Goal: Use online tool/utility: Use online tool/utility

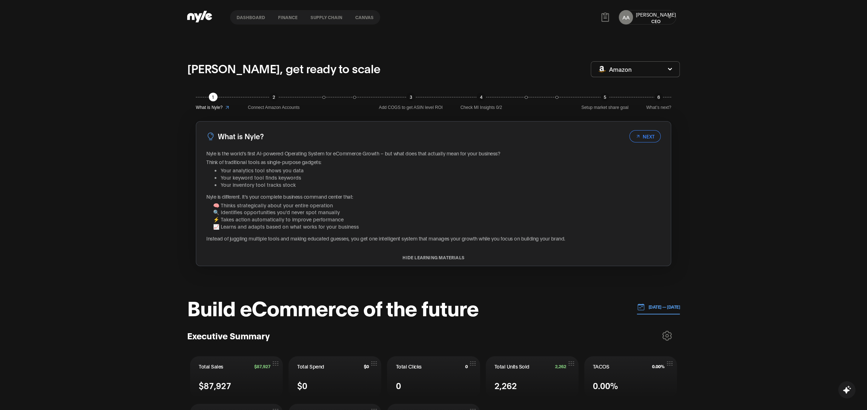
click at [361, 15] on button "Canvas" at bounding box center [364, 17] width 31 height 5
click at [364, 18] on button "Canvas" at bounding box center [364, 17] width 31 height 5
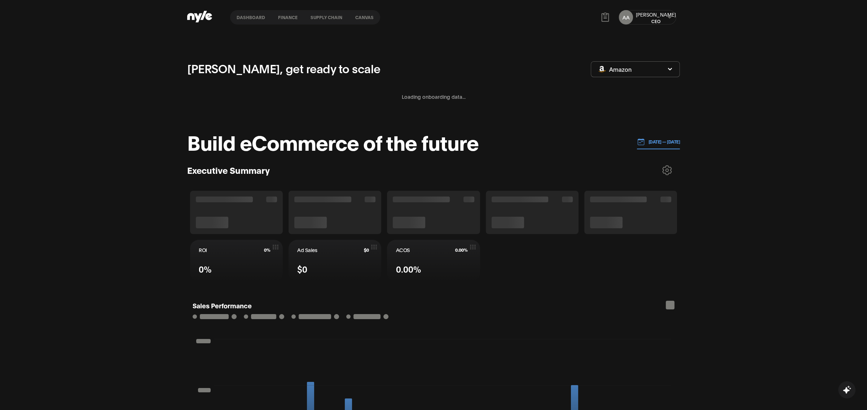
click at [360, 18] on button "Canvas" at bounding box center [364, 17] width 31 height 5
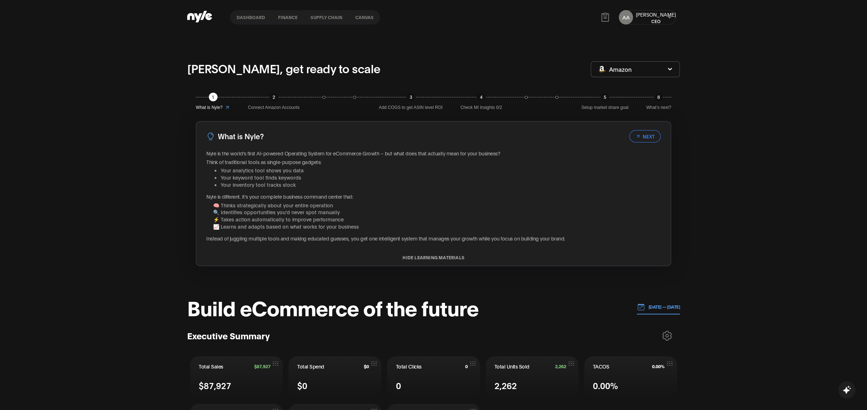
click at [361, 19] on button "Canvas" at bounding box center [364, 17] width 31 height 5
click at [359, 21] on nav "Dashboard finance Supply chain Canvas" at bounding box center [305, 17] width 150 height 14
click at [361, 17] on button "Canvas" at bounding box center [364, 17] width 31 height 5
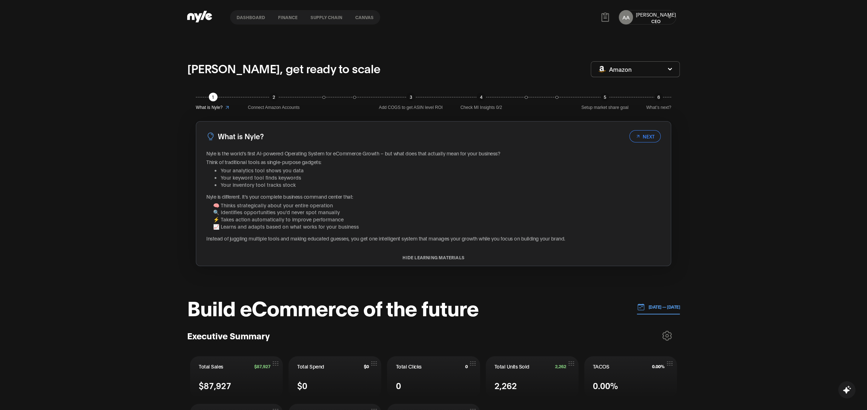
click at [349, 15] on button "Canvas" at bounding box center [364, 17] width 31 height 5
click at [361, 17] on button "Canvas" at bounding box center [364, 17] width 31 height 5
click at [361, 19] on button "Canvas" at bounding box center [364, 17] width 31 height 5
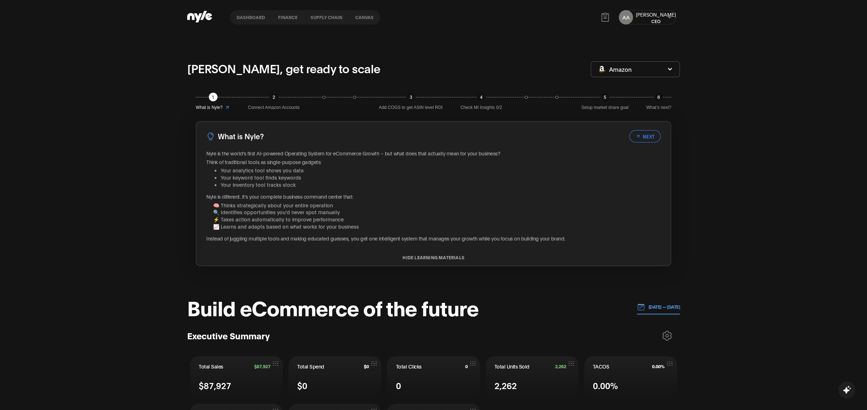
click at [361, 18] on button "Canvas" at bounding box center [364, 17] width 31 height 5
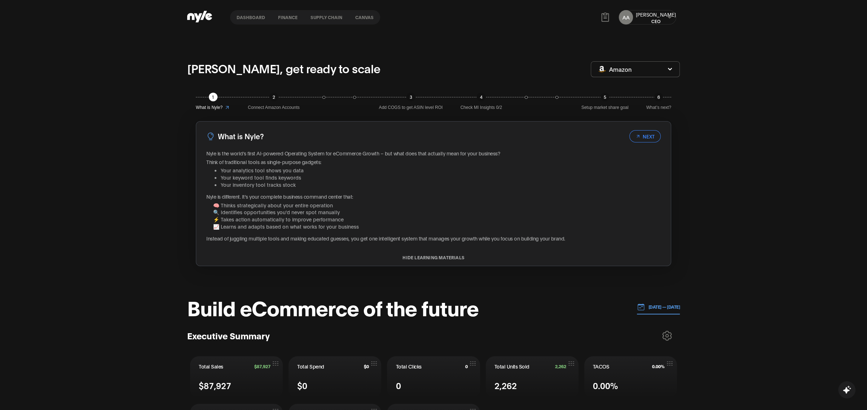
click at [361, 18] on button "Canvas" at bounding box center [364, 17] width 31 height 5
click at [362, 16] on button "Canvas" at bounding box center [364, 17] width 31 height 5
click at [164, 0] on header "Dashboard finance Supply chain Canvas AA Alex CEO" at bounding box center [433, 17] width 867 height 35
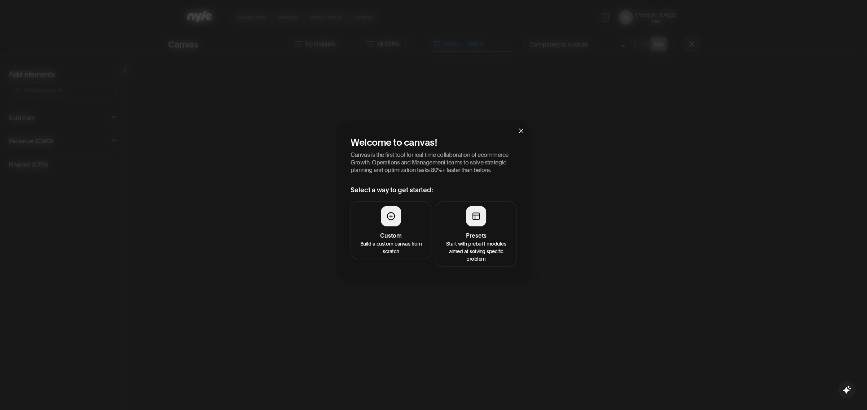
click at [478, 231] on h4 "Presets" at bounding box center [475, 234] width 71 height 9
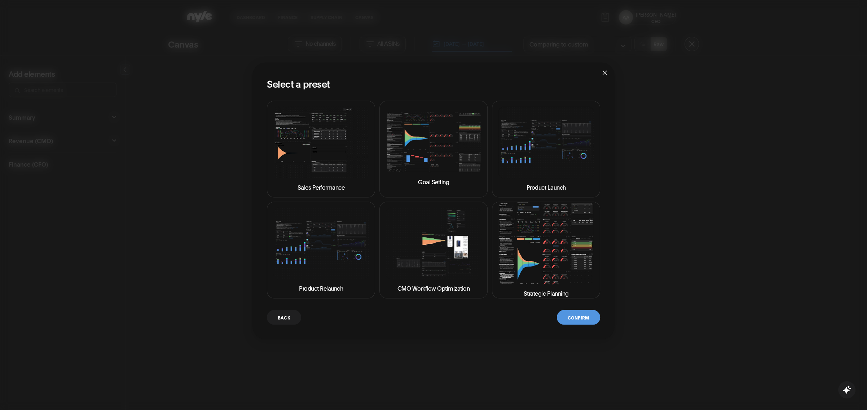
click at [555, 276] on img at bounding box center [546, 243] width 96 height 82
click at [545, 273] on img at bounding box center [546, 243] width 96 height 82
click at [578, 320] on button "Confirm" at bounding box center [578, 317] width 43 height 15
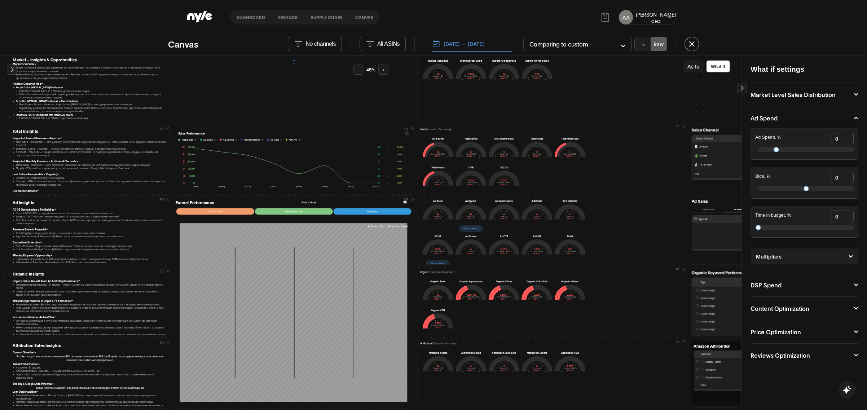
scroll to position [112, 0]
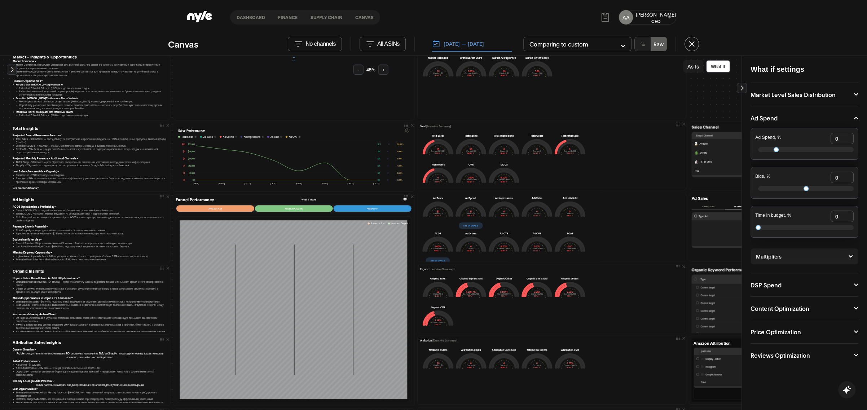
click at [358, 70] on button "-" at bounding box center [358, 70] width 10 height 10
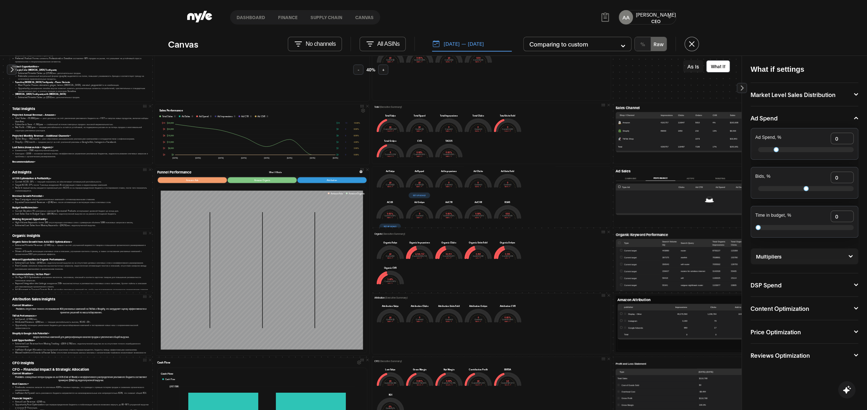
click at [358, 70] on button "-" at bounding box center [358, 70] width 10 height 10
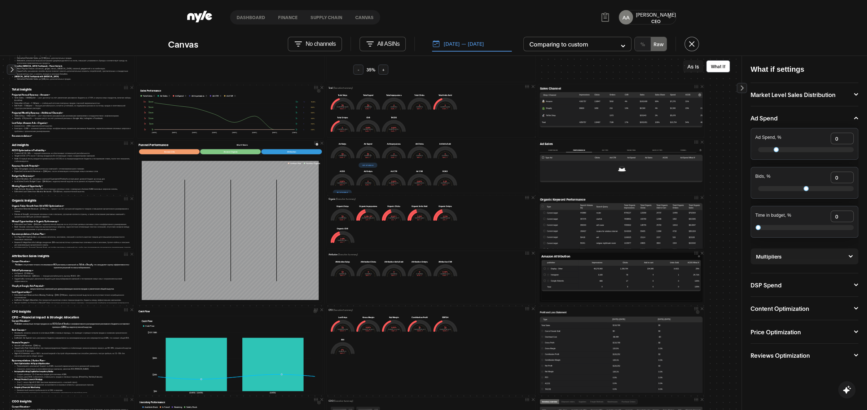
click at [358, 70] on button "-" at bounding box center [358, 70] width 10 height 10
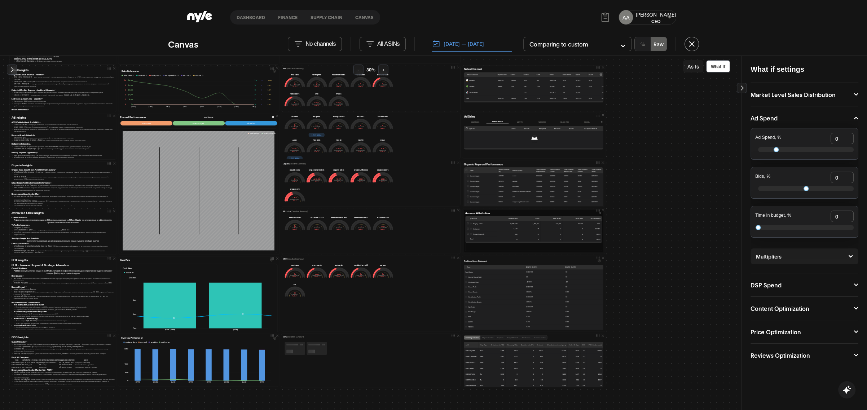
click at [358, 70] on button "-" at bounding box center [358, 70] width 10 height 10
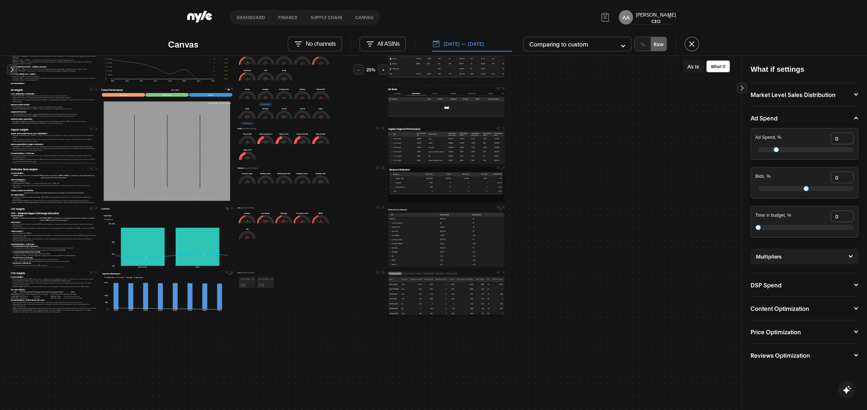
click at [382, 70] on button "+" at bounding box center [383, 70] width 10 height 10
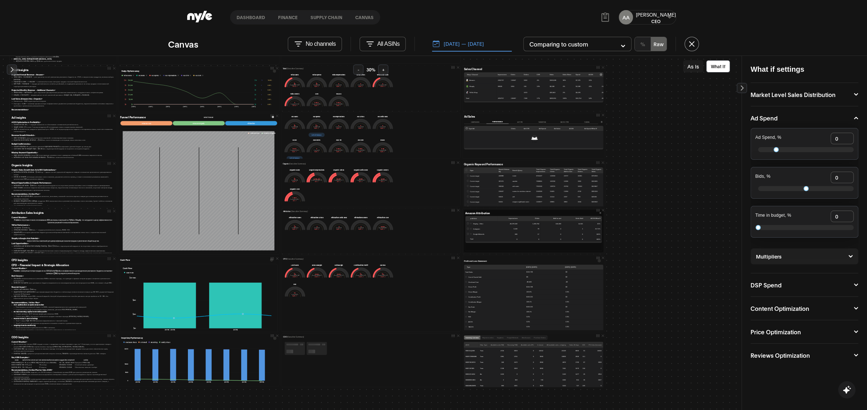
click at [382, 70] on button "+" at bounding box center [383, 70] width 10 height 10
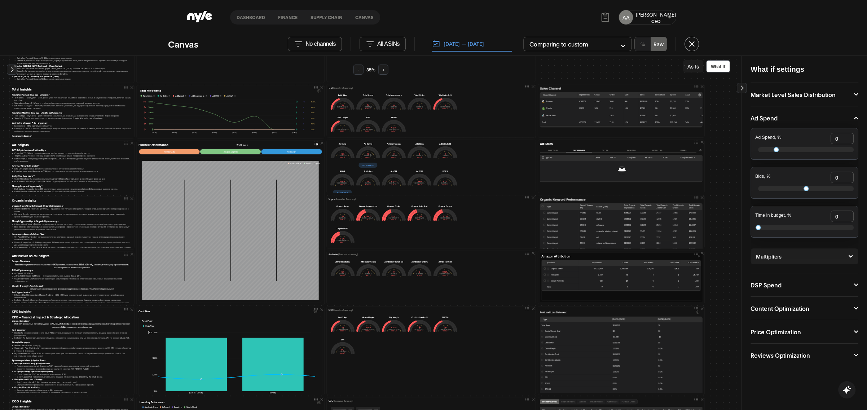
click at [382, 70] on button "+" at bounding box center [383, 70] width 10 height 10
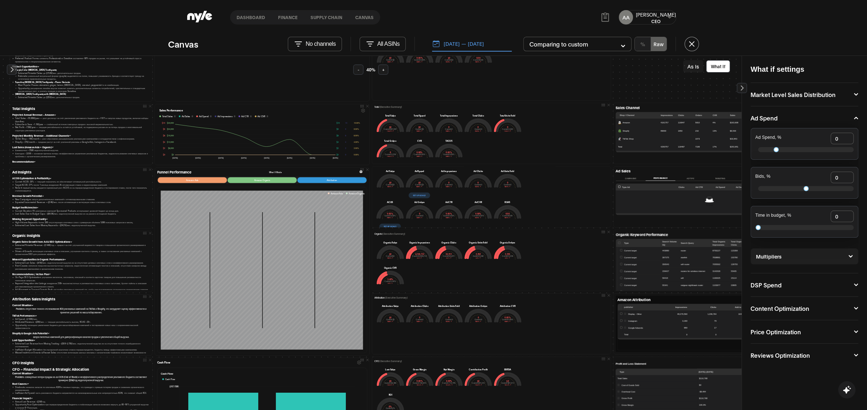
click at [360, 70] on button "-" at bounding box center [358, 70] width 10 height 10
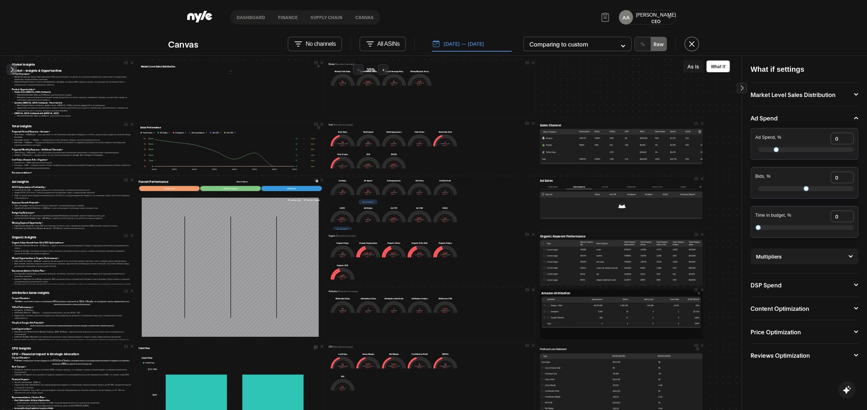
scroll to position [82, 0]
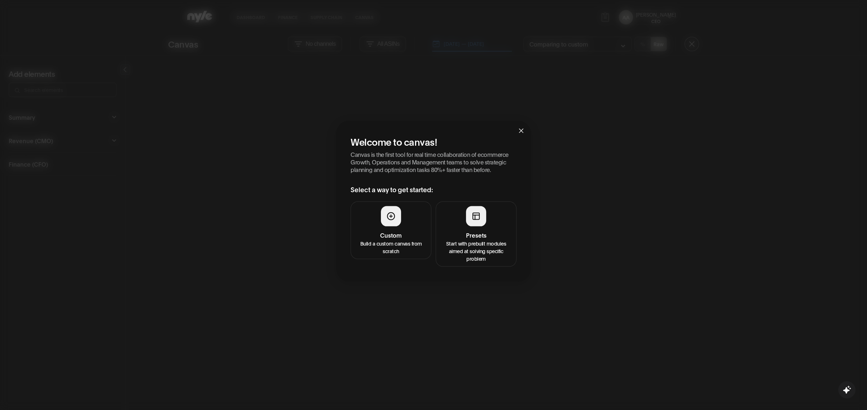
click at [499, 233] on h4 "Presets" at bounding box center [475, 234] width 71 height 9
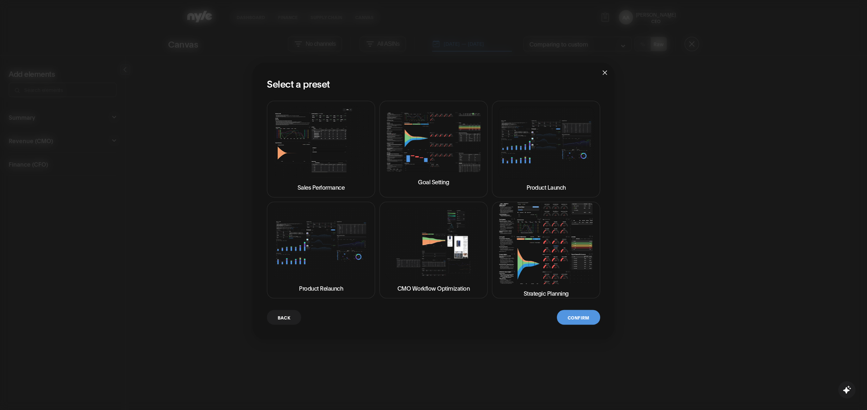
click at [542, 242] on img at bounding box center [546, 243] width 96 height 82
click at [573, 311] on button "Confirm" at bounding box center [578, 317] width 43 height 15
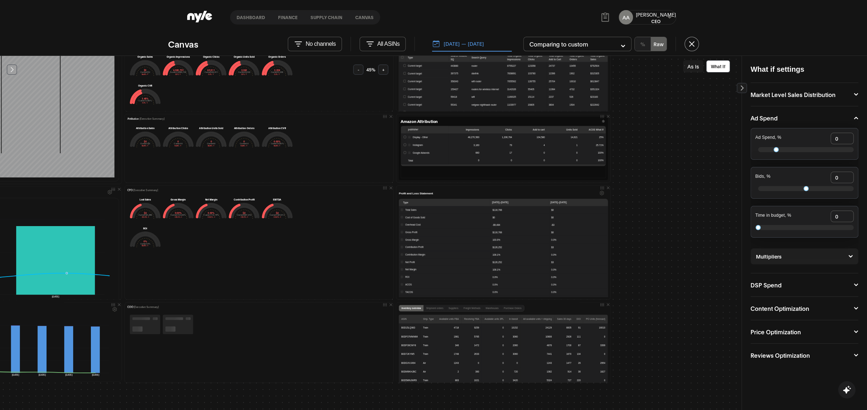
scroll to position [242, 293]
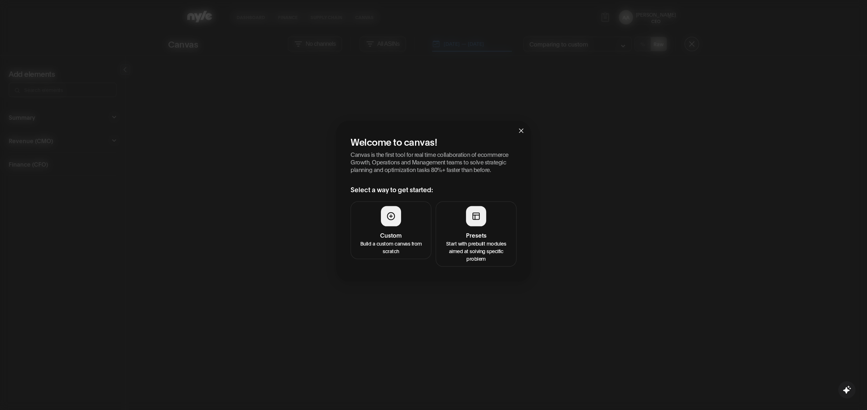
click at [474, 235] on h4 "Presets" at bounding box center [475, 234] width 71 height 9
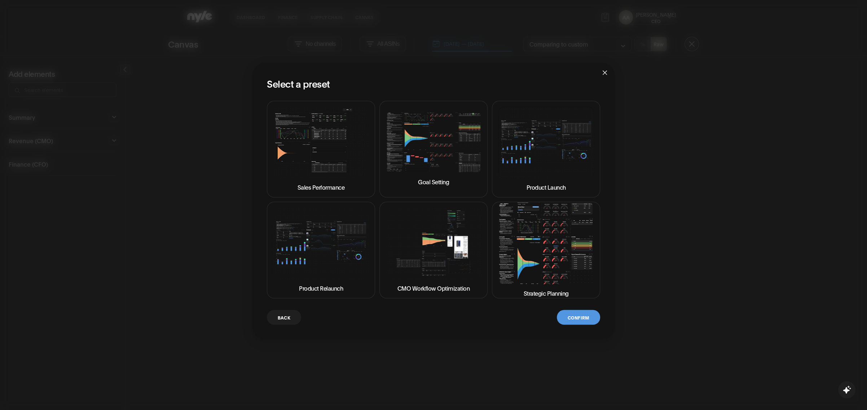
click at [550, 241] on img at bounding box center [546, 243] width 96 height 82
click at [566, 313] on button "Confirm" at bounding box center [578, 317] width 43 height 15
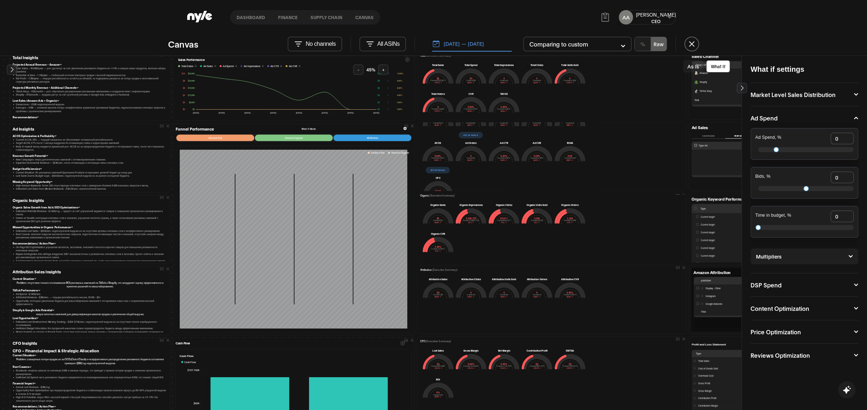
scroll to position [184, 0]
